Goal: Task Accomplishment & Management: Use online tool/utility

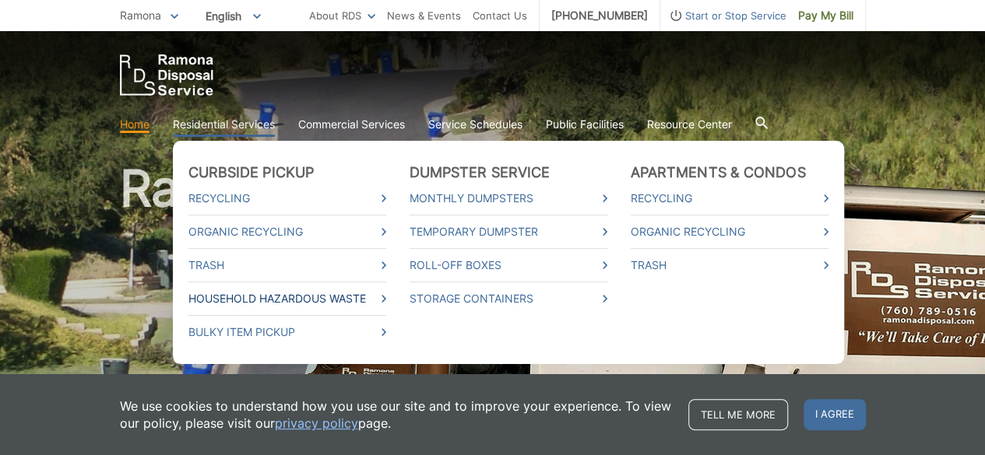
click at [270, 293] on link "Household Hazardous Waste" at bounding box center [287, 298] width 198 height 17
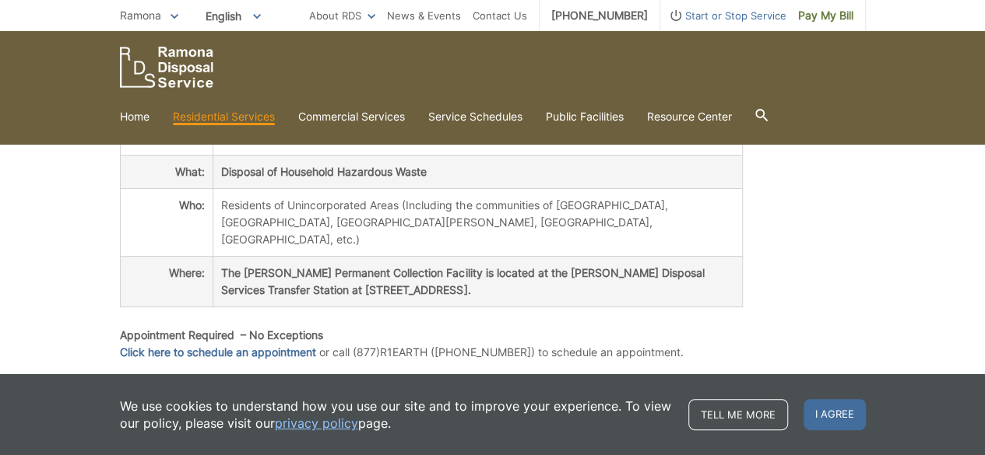
scroll to position [336, 0]
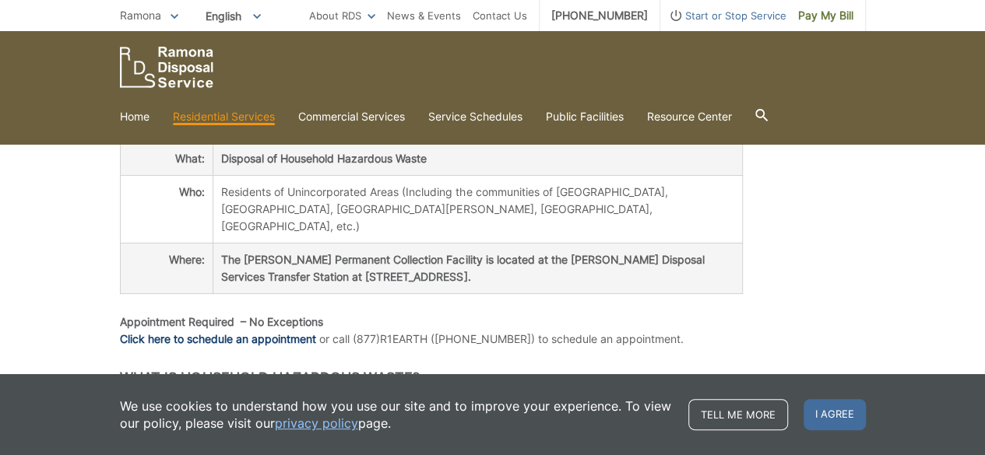
click at [224, 331] on link "Click here to schedule an appointment" at bounding box center [218, 339] width 196 height 17
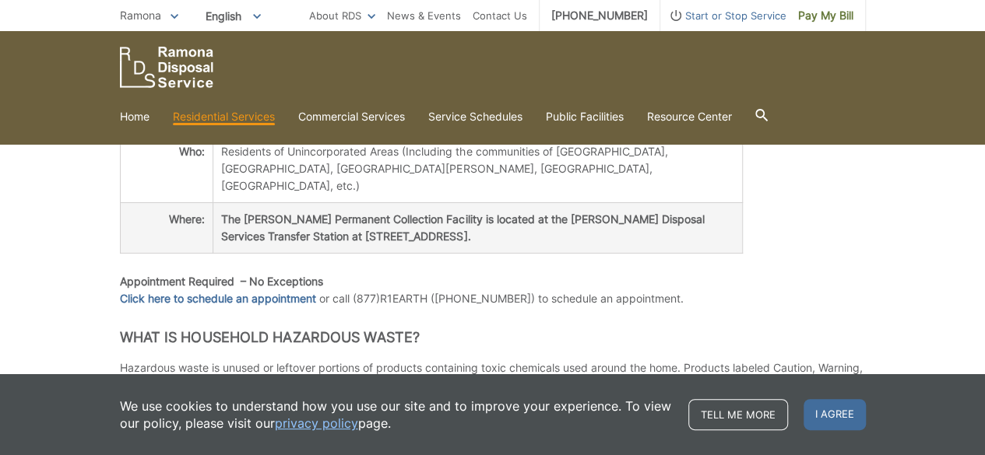
scroll to position [278, 0]
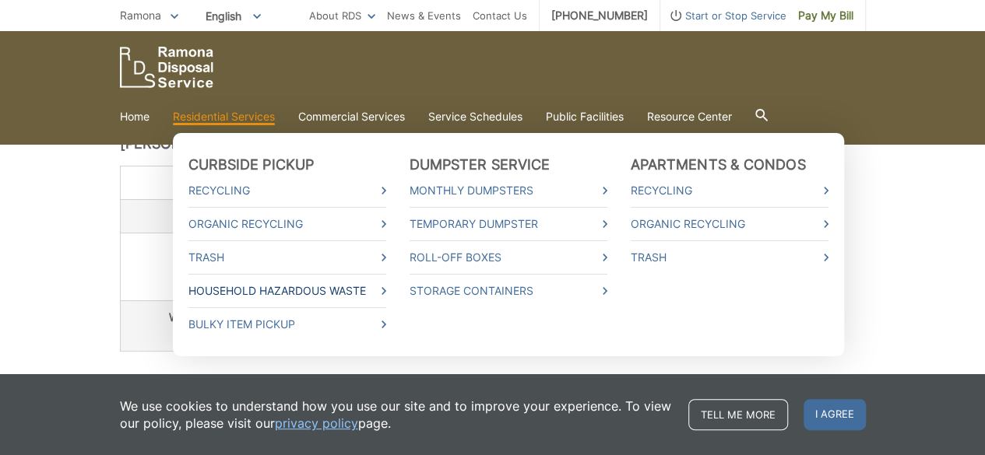
click at [280, 293] on link "Household Hazardous Waste" at bounding box center [287, 291] width 198 height 17
